Goal: Find specific page/section: Find specific page/section

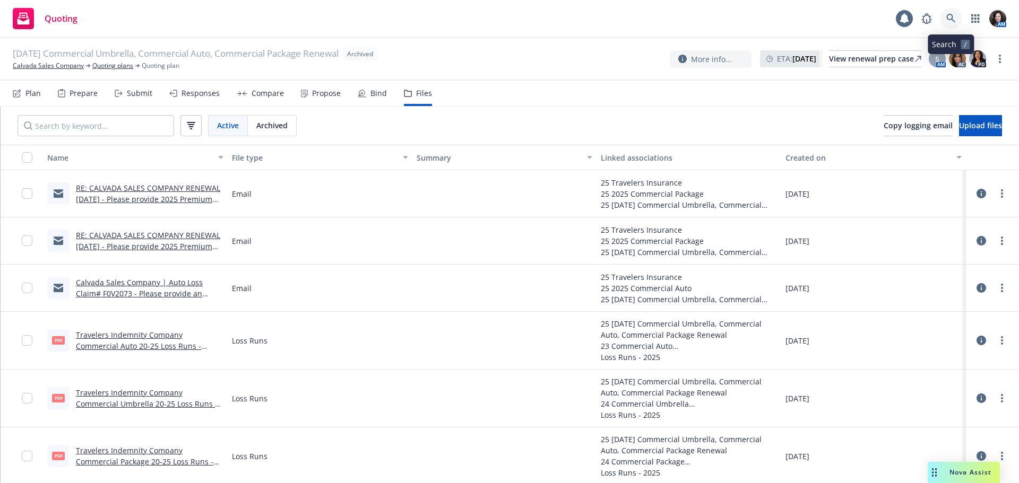
click at [949, 18] on icon at bounding box center [951, 19] width 10 height 10
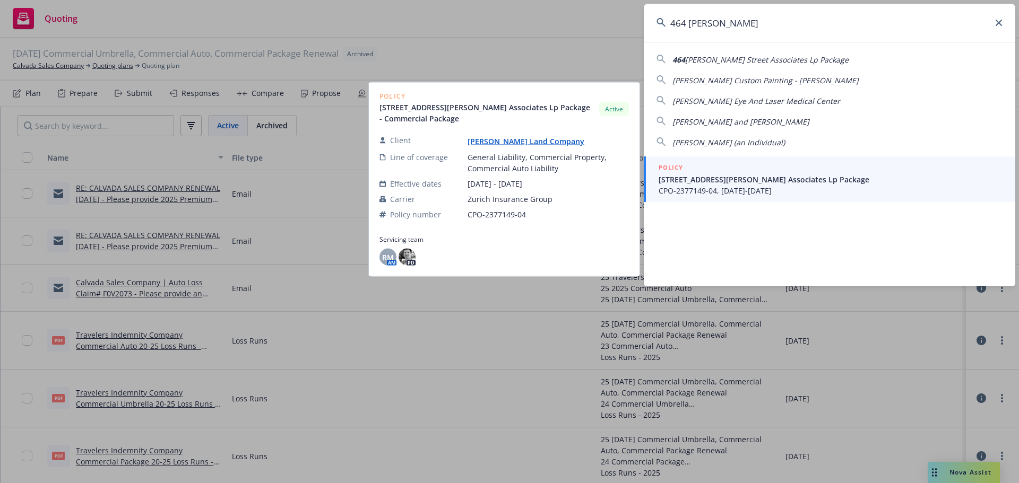
type input "464 ellis"
click at [748, 182] on span "[STREET_ADDRESS][PERSON_NAME] Associates Lp Package" at bounding box center [830, 179] width 344 height 11
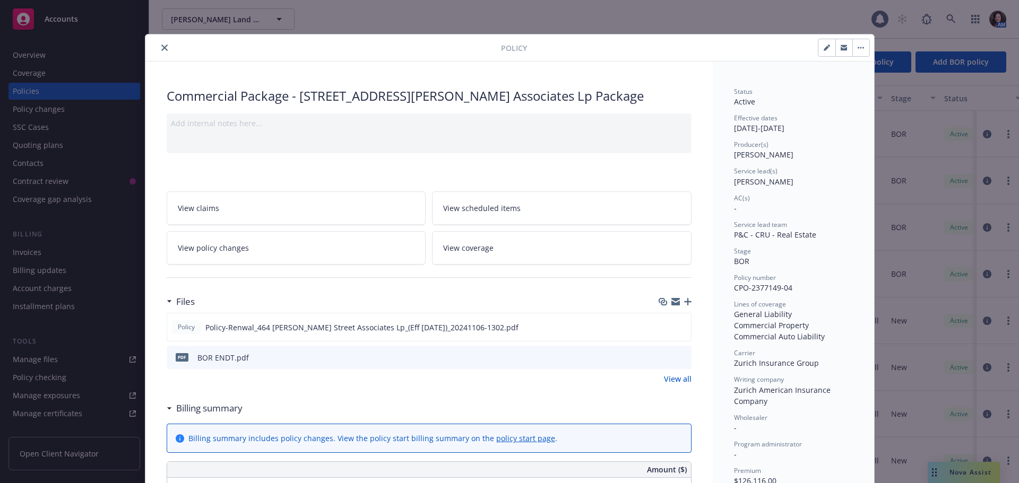
click at [161, 45] on icon "close" at bounding box center [164, 48] width 6 height 6
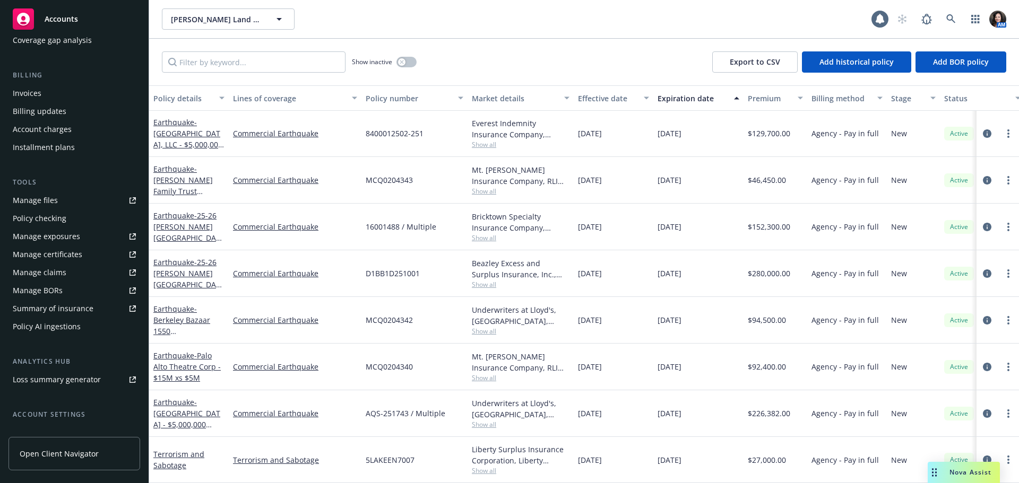
scroll to position [244, 0]
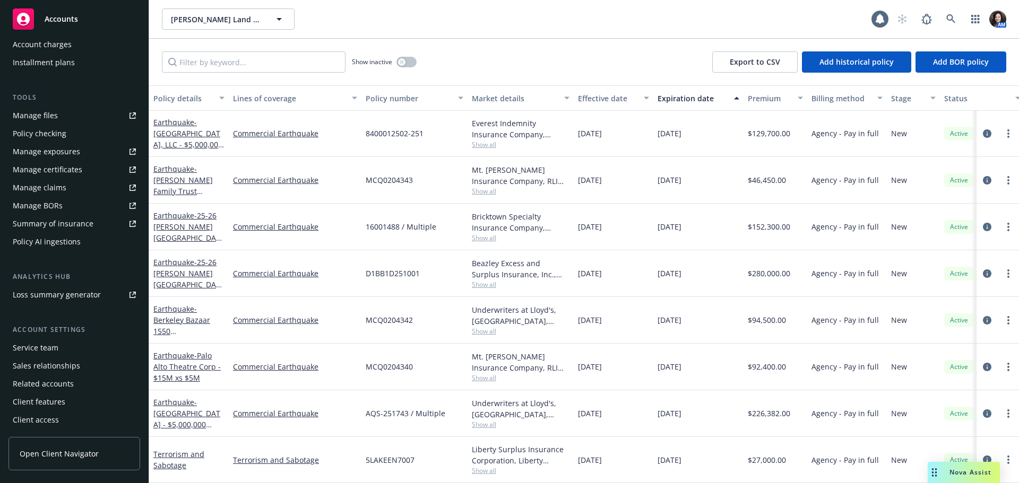
click at [53, 351] on div "Service team" at bounding box center [36, 348] width 46 height 17
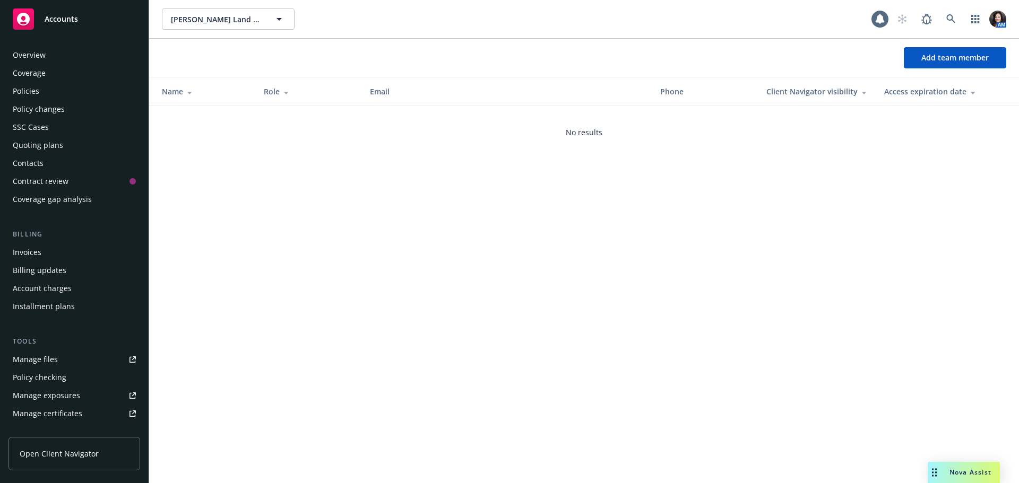
scroll to position [244, 0]
